Goal: Entertainment & Leisure: Consume media (video, audio)

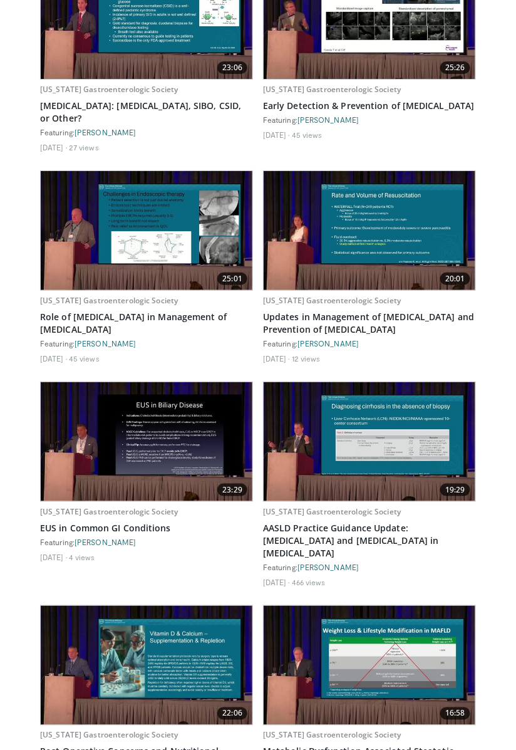
scroll to position [6522, 0]
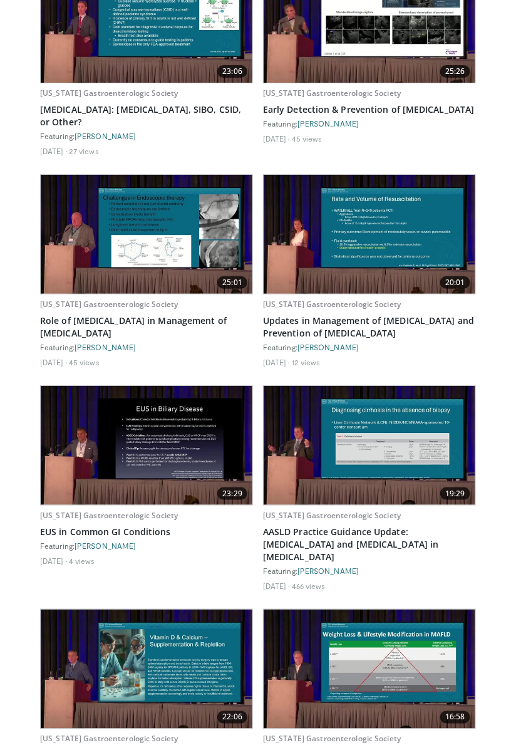
click at [314, 386] on img at bounding box center [370, 445] width 212 height 119
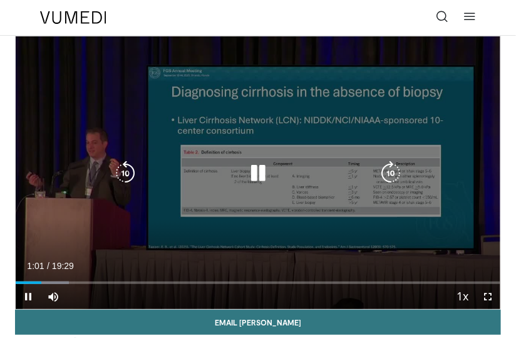
click at [427, 107] on div "10 seconds Tap to unmute" at bounding box center [258, 172] width 485 height 273
click at [443, 98] on div "10 seconds Tap to unmute" at bounding box center [258, 172] width 485 height 273
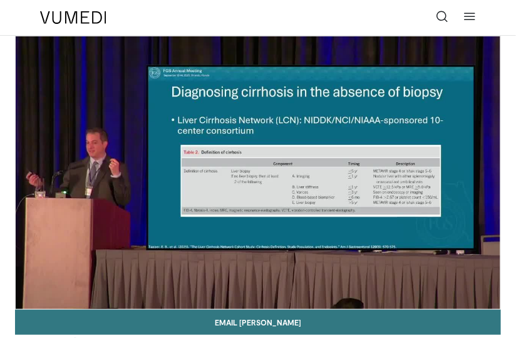
click at [306, 222] on div "10 seconds Tap to unmute" at bounding box center [258, 172] width 485 height 273
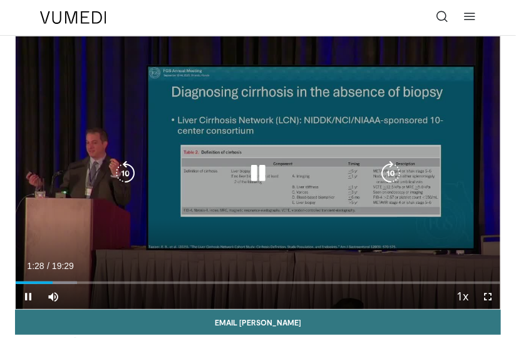
click at [124, 178] on icon "Video Player" at bounding box center [125, 172] width 25 height 25
click at [124, 179] on icon "Video Player" at bounding box center [125, 172] width 25 height 25
click at [404, 56] on div "10 seconds Tap to unmute" at bounding box center [258, 172] width 485 height 273
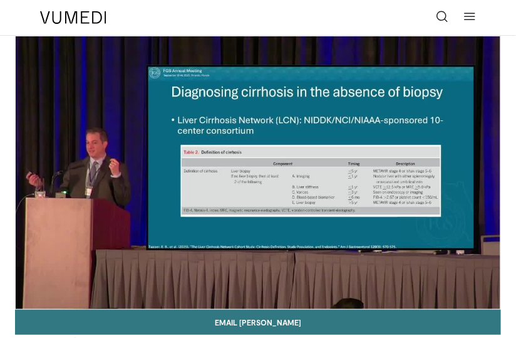
click at [412, 66] on div "10 seconds Tap to unmute" at bounding box center [258, 172] width 485 height 273
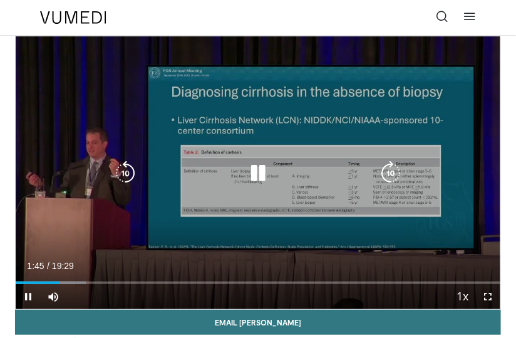
click at [129, 182] on icon "Video Player" at bounding box center [125, 172] width 25 height 25
click at [128, 176] on icon "Video Player" at bounding box center [125, 172] width 25 height 25
click at [83, 115] on div "20 seconds Tap to unmute" at bounding box center [258, 172] width 485 height 273
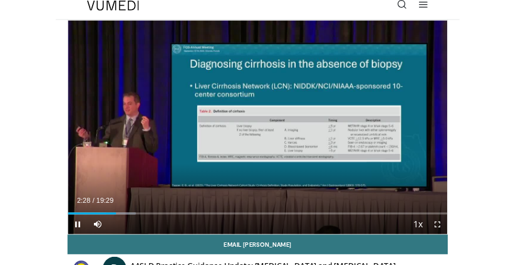
scroll to position [11, 0]
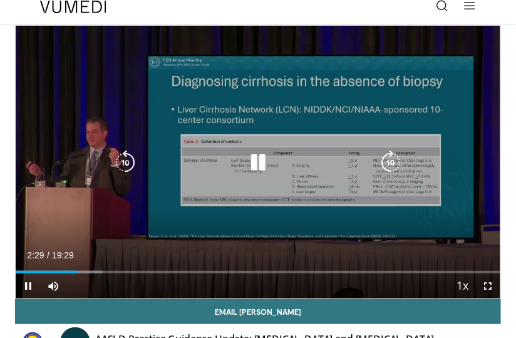
click at [122, 157] on icon "Video Player" at bounding box center [125, 162] width 25 height 25
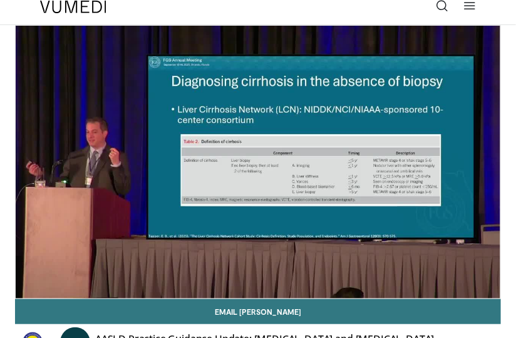
click at [126, 159] on icon "Video Player" at bounding box center [125, 162] width 25 height 25
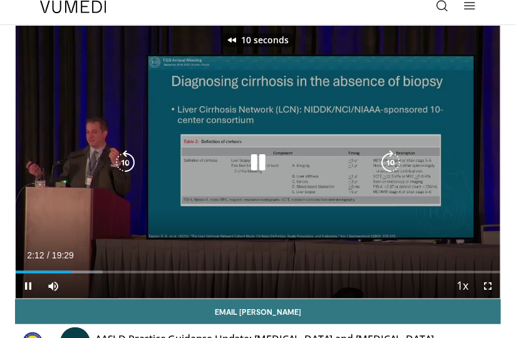
click at [126, 160] on icon "Video Player" at bounding box center [125, 162] width 25 height 25
click at [420, 241] on div "20 seconds Tap to unmute" at bounding box center [258, 162] width 485 height 273
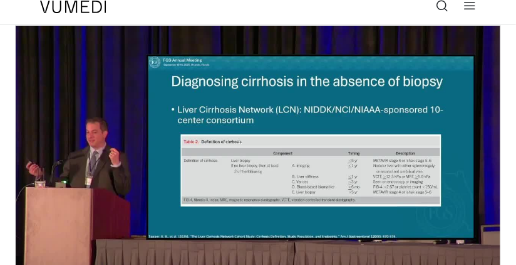
click at [92, 217] on div "20 seconds Tap to unmute" at bounding box center [258, 162] width 485 height 273
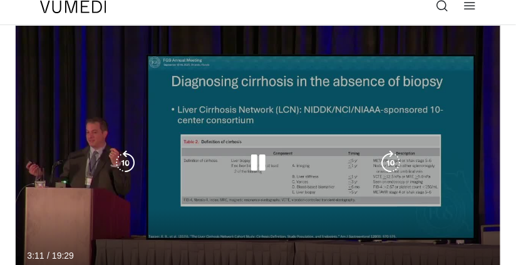
click at [126, 169] on icon "Video Player" at bounding box center [125, 162] width 25 height 25
click at [122, 172] on icon "Video Player" at bounding box center [125, 162] width 25 height 25
click at [116, 214] on div "20 seconds Tap to unmute" at bounding box center [258, 162] width 485 height 273
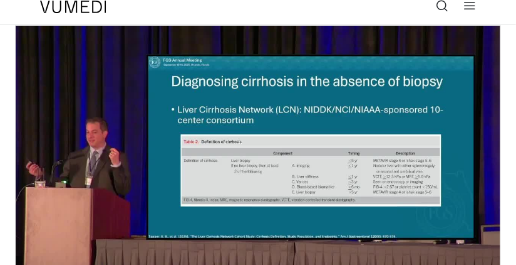
click at [112, 215] on div "20 seconds Tap to unmute" at bounding box center [258, 162] width 485 height 273
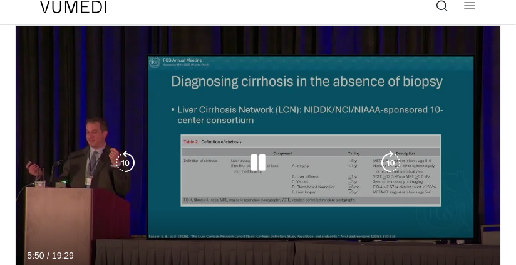
click at [120, 154] on icon "Video Player" at bounding box center [125, 162] width 25 height 25
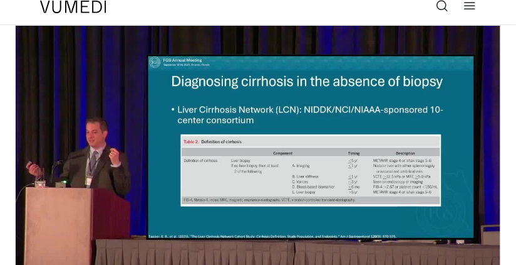
click at [287, 199] on div "10 seconds Tap to unmute" at bounding box center [258, 162] width 485 height 273
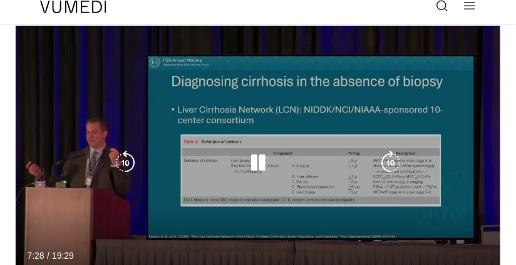
click at [266, 156] on icon "Video Player" at bounding box center [258, 162] width 25 height 25
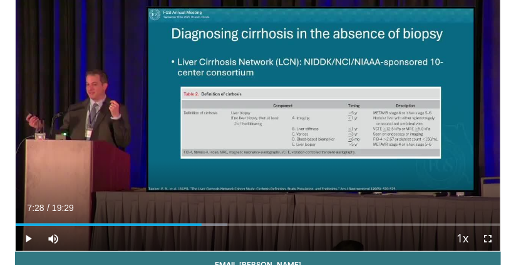
scroll to position [71, 0]
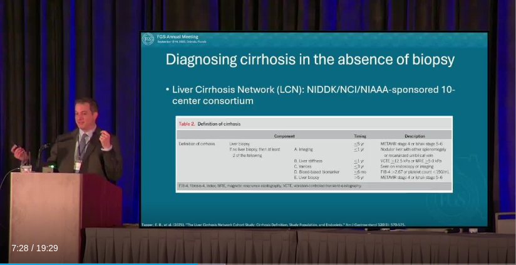
click at [291, 207] on div "10 seconds Tap to unmute" at bounding box center [258, 145] width 516 height 291
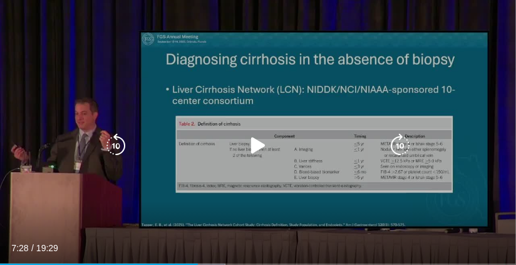
click at [258, 134] on icon "Video Player" at bounding box center [258, 145] width 25 height 25
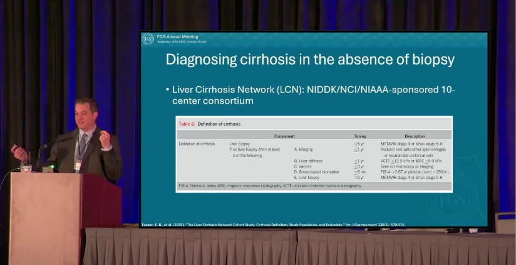
click at [349, 203] on div "10 seconds Tap to unmute" at bounding box center [258, 145] width 516 height 291
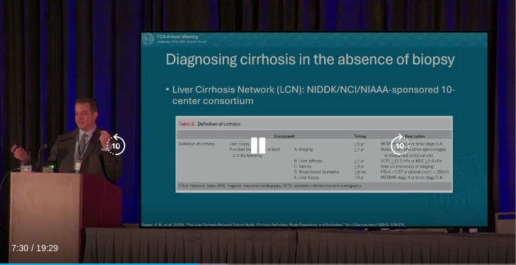
click at [335, 204] on div "10 seconds Tap to unmute" at bounding box center [258, 145] width 516 height 291
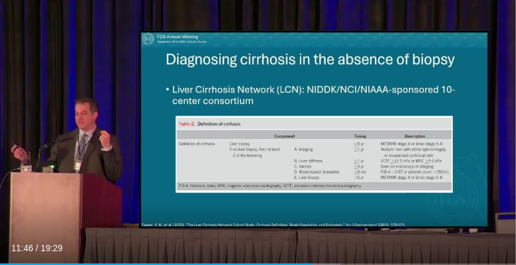
click at [267, 227] on div "10 seconds Tap to unmute" at bounding box center [258, 145] width 516 height 291
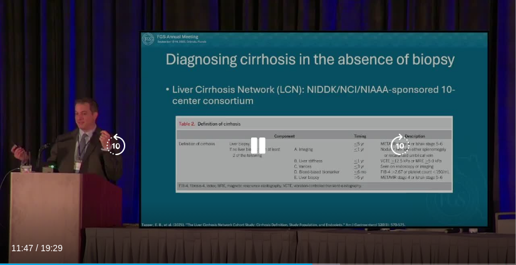
click at [121, 147] on icon "Video Player" at bounding box center [115, 145] width 25 height 25
click at [119, 145] on icon "Video Player" at bounding box center [115, 145] width 25 height 25
click at [447, 194] on div "20 seconds Tap to unmute" at bounding box center [258, 145] width 516 height 291
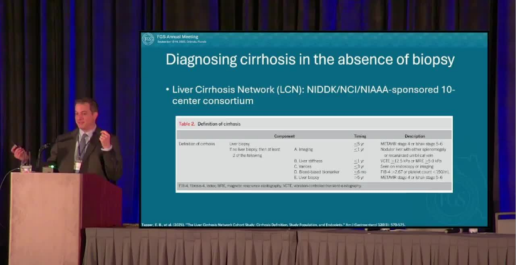
click at [116, 212] on div "20 seconds Tap to unmute" at bounding box center [258, 145] width 516 height 291
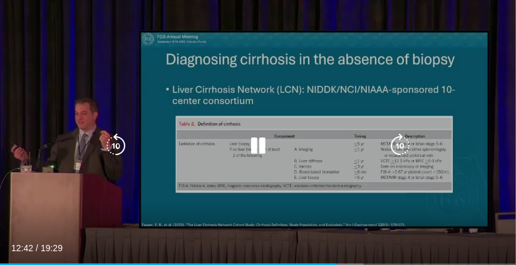
click at [121, 155] on icon "Video Player" at bounding box center [115, 145] width 25 height 25
click at [115, 157] on icon "Video Player" at bounding box center [115, 145] width 25 height 25
click at [425, 108] on div "20 seconds Tap to unmute" at bounding box center [258, 145] width 516 height 291
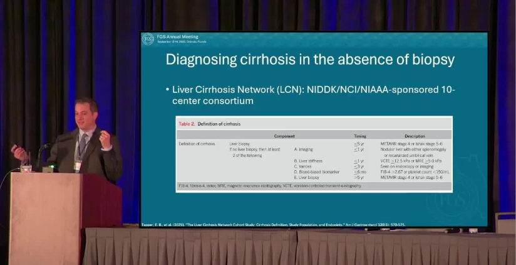
click at [85, 170] on div "20 seconds Tap to unmute" at bounding box center [258, 145] width 516 height 291
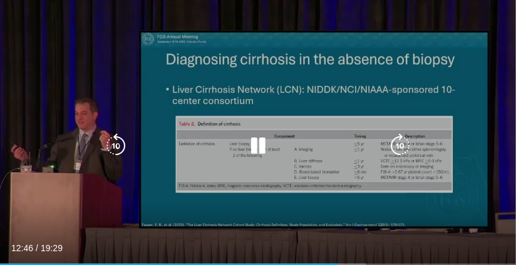
click at [123, 152] on icon "Video Player" at bounding box center [115, 145] width 25 height 25
click at [114, 157] on icon "Video Player" at bounding box center [115, 145] width 25 height 25
click at [461, 87] on div "20 seconds Tap to unmute" at bounding box center [258, 145] width 516 height 291
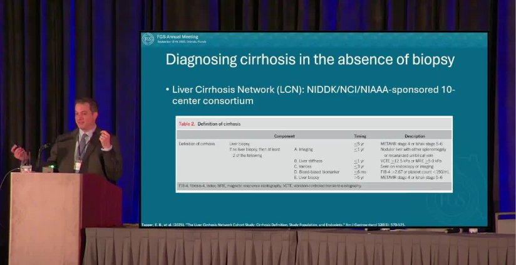
click at [81, 169] on div "20 seconds Tap to unmute" at bounding box center [258, 145] width 516 height 291
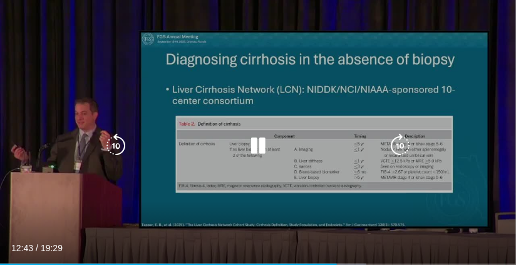
click at [118, 144] on icon "Video Player" at bounding box center [115, 145] width 25 height 25
click at [116, 156] on icon "Video Player" at bounding box center [115, 145] width 25 height 25
click at [61, 105] on div "20 seconds Tap to unmute" at bounding box center [258, 145] width 516 height 291
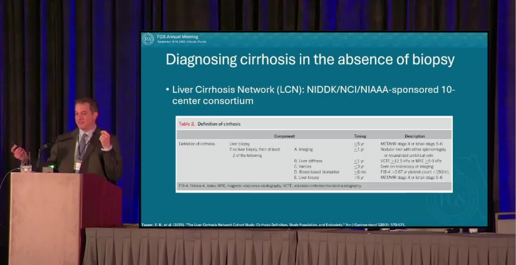
click at [66, 142] on div "20 seconds Tap to unmute" at bounding box center [258, 145] width 516 height 291
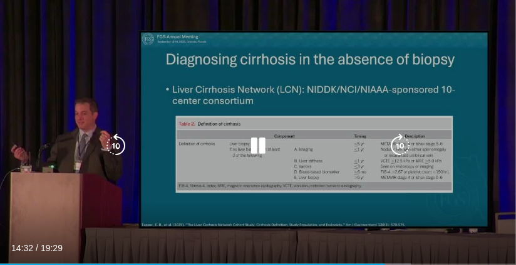
click at [120, 149] on icon "Video Player" at bounding box center [115, 145] width 25 height 25
click at [103, 206] on div "10 seconds Tap to unmute" at bounding box center [258, 145] width 516 height 291
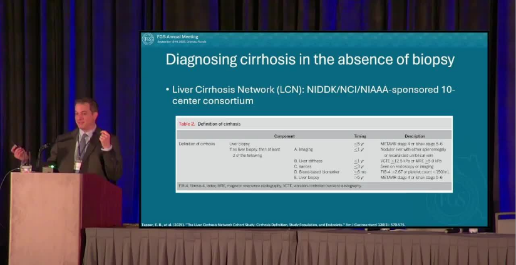
click at [152, 209] on div "10 seconds Tap to unmute" at bounding box center [258, 145] width 516 height 291
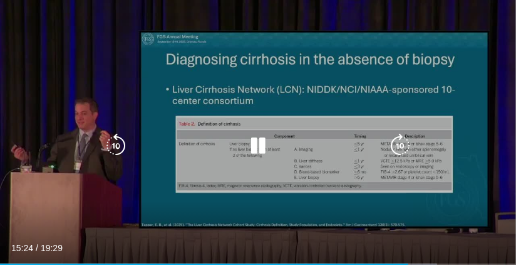
click at [108, 204] on div "10 seconds Tap to unmute" at bounding box center [258, 145] width 516 height 291
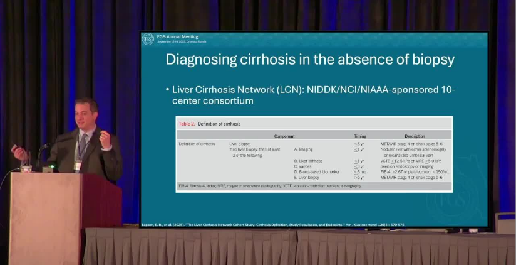
click at [78, 188] on div "10 seconds Tap to unmute" at bounding box center [258, 145] width 516 height 291
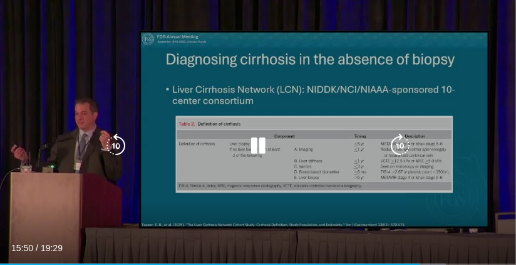
click at [120, 152] on icon "Video Player" at bounding box center [115, 145] width 25 height 25
click at [120, 156] on icon "Video Player" at bounding box center [115, 145] width 25 height 25
click at [86, 112] on div "20 seconds Tap to unmute" at bounding box center [258, 145] width 516 height 291
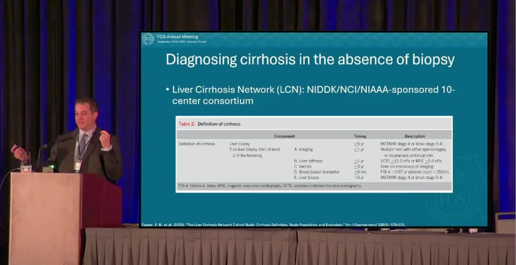
click at [83, 174] on div "20 seconds Tap to unmute" at bounding box center [258, 145] width 516 height 291
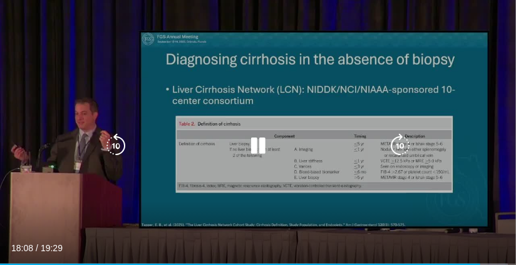
click at [113, 144] on icon "Video Player" at bounding box center [115, 145] width 25 height 25
click at [113, 150] on icon "Video Player" at bounding box center [115, 145] width 25 height 25
click at [101, 217] on div "20 seconds Tap to unmute" at bounding box center [258, 145] width 516 height 291
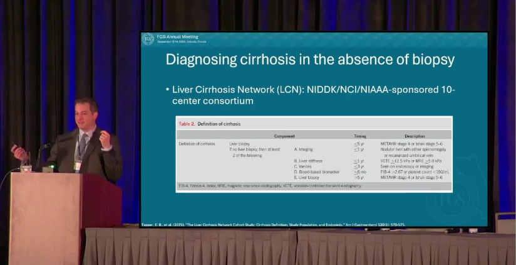
click at [81, 140] on div "20 seconds Tap to unmute" at bounding box center [258, 145] width 516 height 291
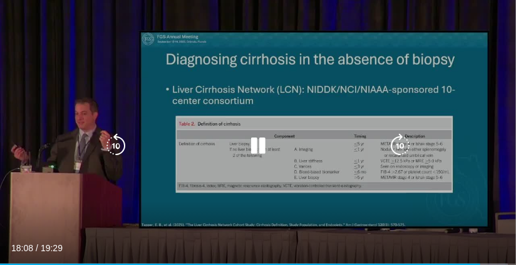
click at [115, 140] on icon "Video Player" at bounding box center [115, 145] width 25 height 25
click at [94, 188] on div "10 seconds Tap to unmute" at bounding box center [258, 145] width 516 height 291
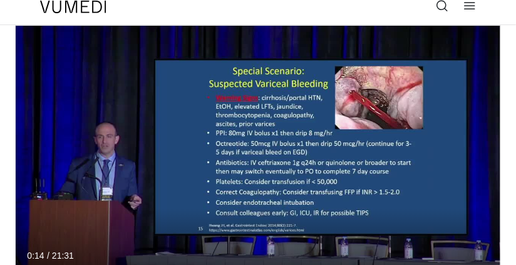
scroll to position [10, 0]
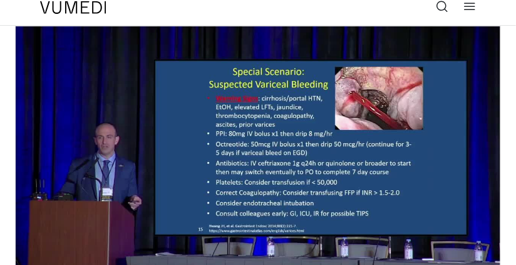
click at [56, 172] on div "10 seconds Tap to unmute" at bounding box center [258, 162] width 485 height 273
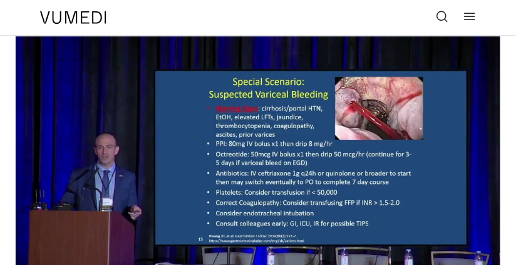
click at [70, 20] on img at bounding box center [73, 17] width 66 height 13
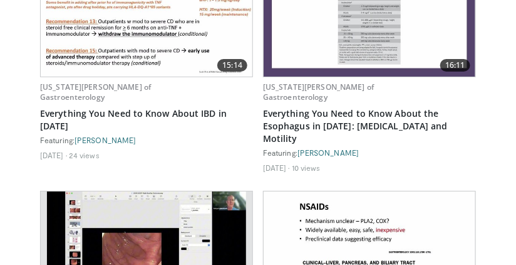
scroll to position [5453, 0]
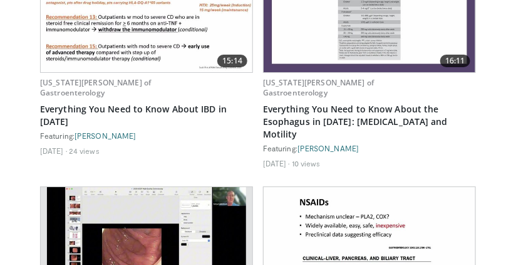
click at [126, 187] on img at bounding box center [147, 246] width 200 height 119
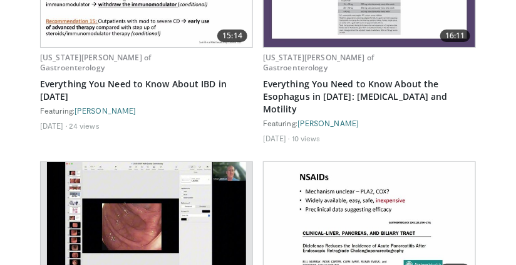
scroll to position [5513, 0]
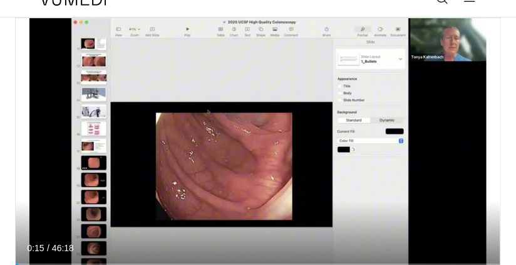
scroll to position [18, 0]
